Goal: Task Accomplishment & Management: Manage account settings

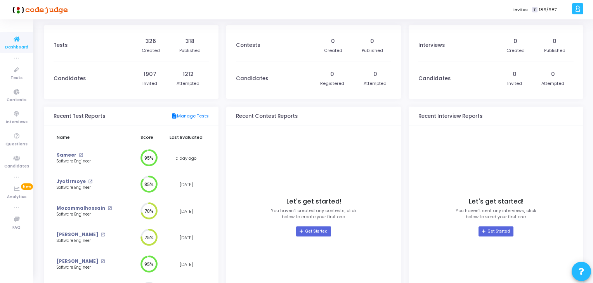
click at [577, 9] on icon at bounding box center [577, 8] width 6 height 9
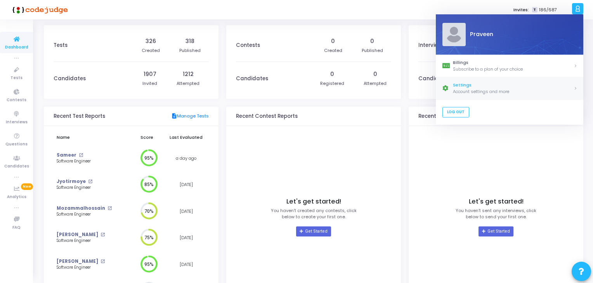
click at [470, 92] on div "Account settings and more" at bounding box center [513, 91] width 121 height 7
select select "91"
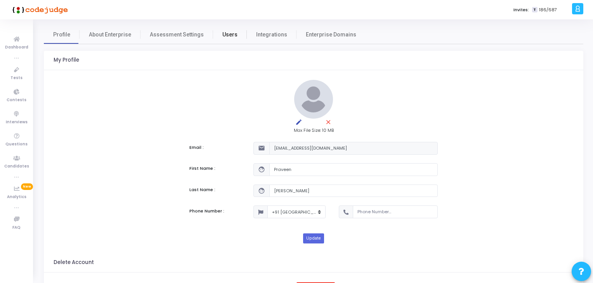
click at [234, 35] on link "Users" at bounding box center [230, 34] width 34 height 19
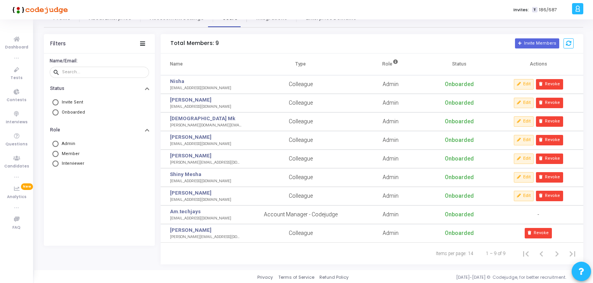
scroll to position [18, 0]
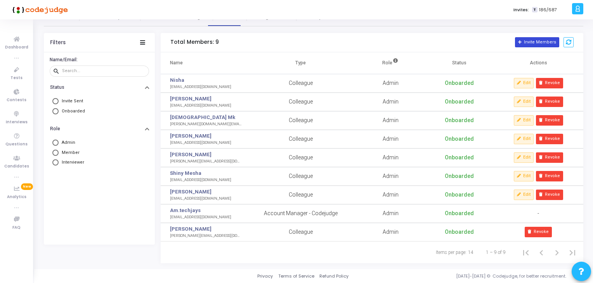
click at [526, 39] on button "Invite Members" at bounding box center [537, 42] width 44 height 10
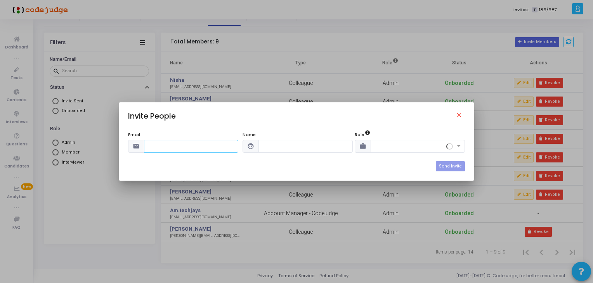
scroll to position [0, 0]
paste input "Krishna Chandran A K"
type input "Krishna Chandran A K"
click at [275, 148] on input "text" at bounding box center [305, 146] width 94 height 13
paste input "Krishna Chandran A K"
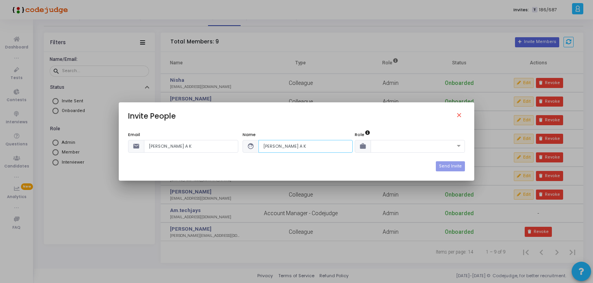
type input "Krishna Chandran A K"
click at [187, 143] on input "Krishna Chandran A K" at bounding box center [191, 146] width 94 height 13
paste input "krishnachandran.ak@techjays.com"
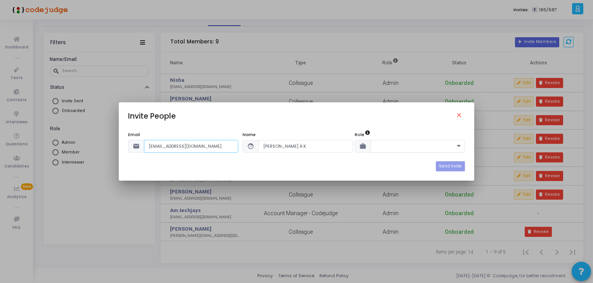
type input "krishnachandran.ak@techjays.com"
click at [460, 143] on span at bounding box center [460, 146] width 10 height 7
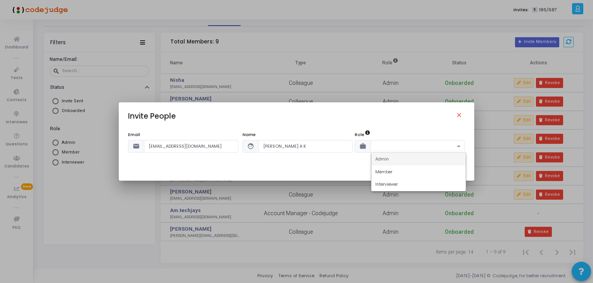
click at [395, 153] on div "Admin" at bounding box center [418, 159] width 94 height 13
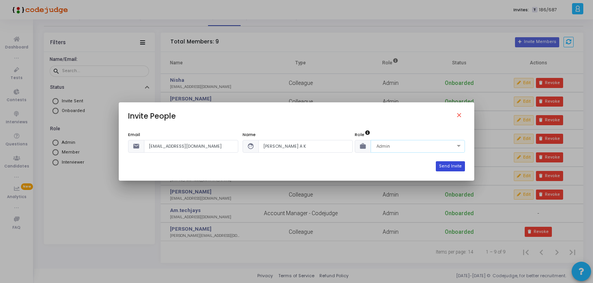
click at [449, 166] on button "Send Invite" at bounding box center [450, 166] width 29 height 10
